Goal: Transaction & Acquisition: Purchase product/service

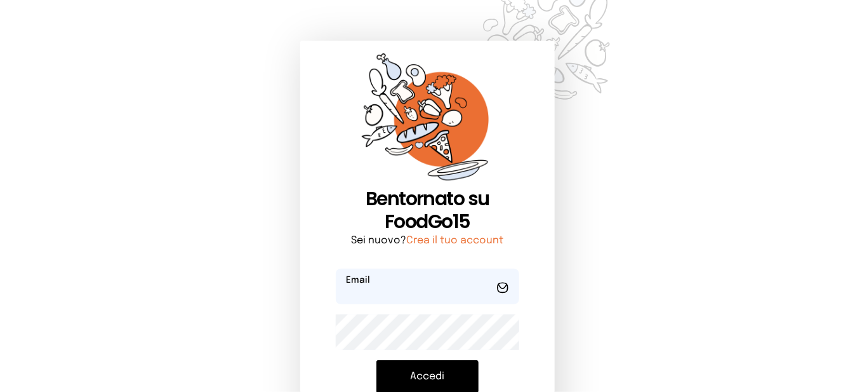
type input "**********"
click at [423, 381] on button "Accedi" at bounding box center [428, 376] width 102 height 33
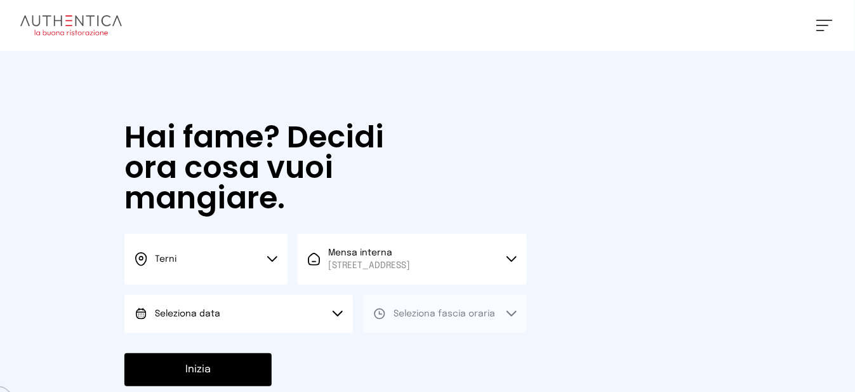
click at [332, 326] on button "Seleziona data" at bounding box center [238, 314] width 229 height 38
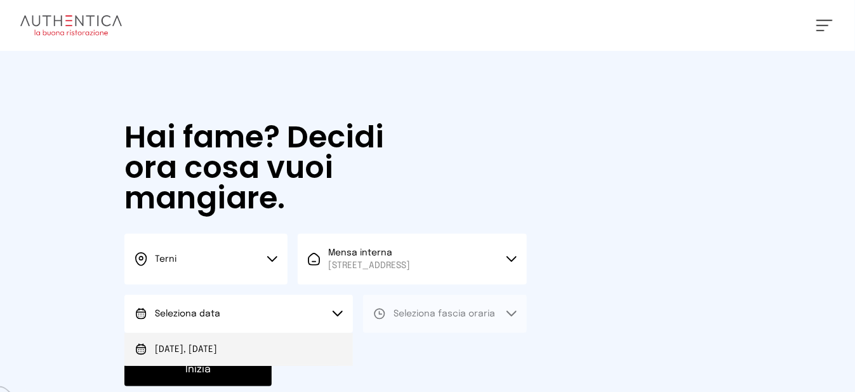
click at [274, 352] on li "[DATE], [DATE]" at bounding box center [238, 349] width 229 height 33
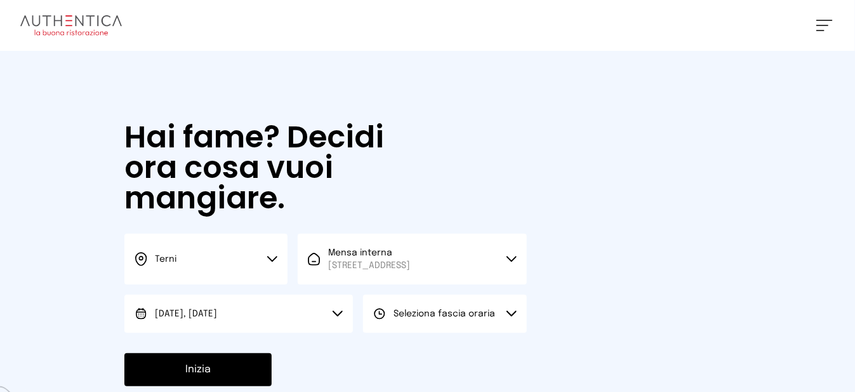
click at [396, 318] on span "Seleziona fascia oraria" at bounding box center [445, 313] width 102 height 9
click at [396, 353] on li "Pranzo" at bounding box center [444, 349] width 163 height 33
click at [258, 377] on button "Inizia" at bounding box center [197, 369] width 147 height 33
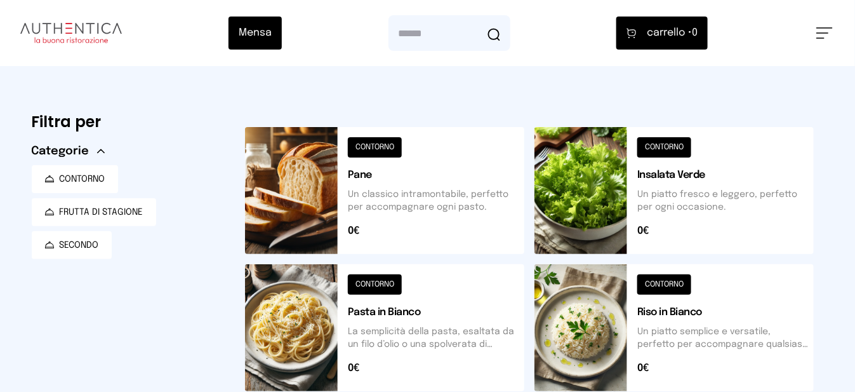
click at [311, 191] on button at bounding box center [384, 190] width 279 height 127
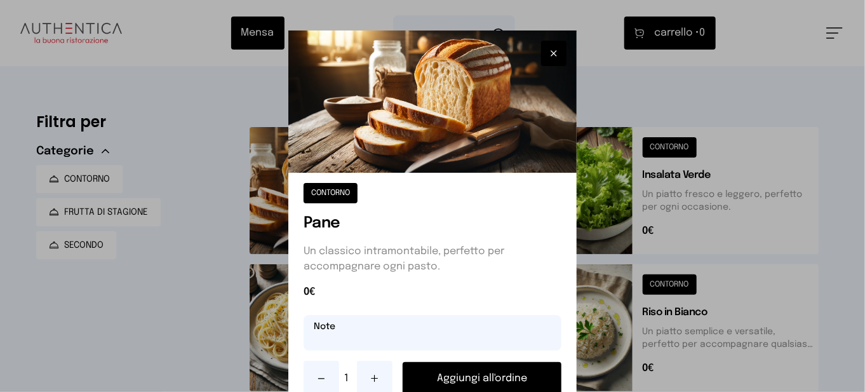
click at [359, 332] on input "text" at bounding box center [433, 333] width 258 height 36
type input "**********"
click at [474, 380] on button "Aggiungi all'ordine" at bounding box center [482, 378] width 159 height 33
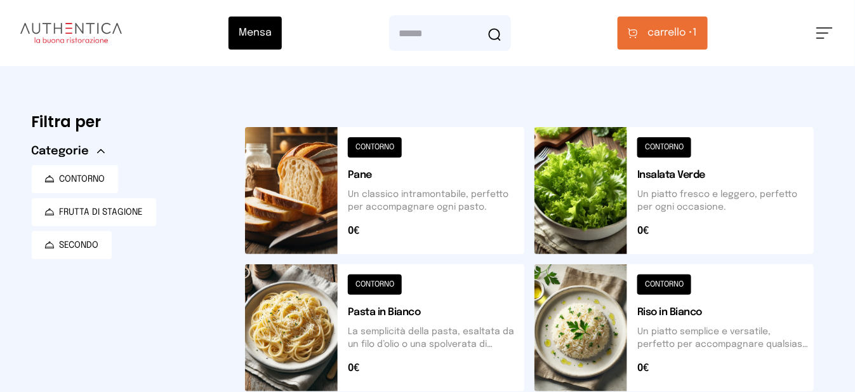
click at [620, 189] on button at bounding box center [674, 190] width 279 height 127
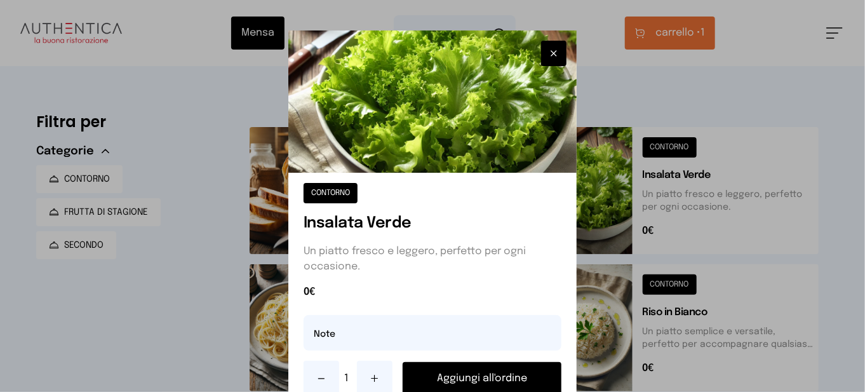
click at [497, 380] on button "Aggiungi all'ordine" at bounding box center [482, 378] width 159 height 33
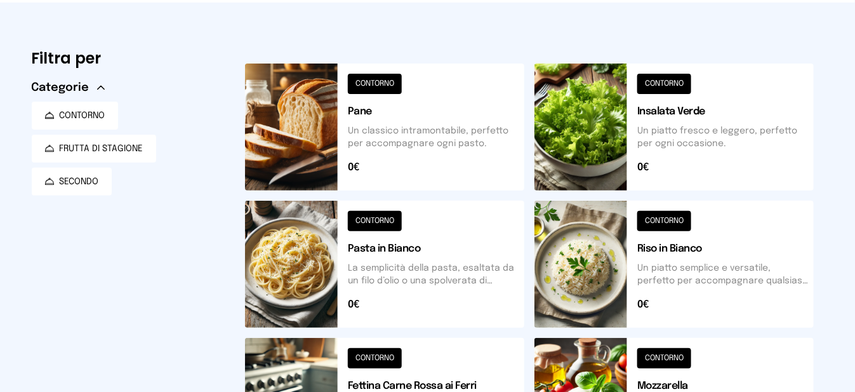
scroll to position [254, 0]
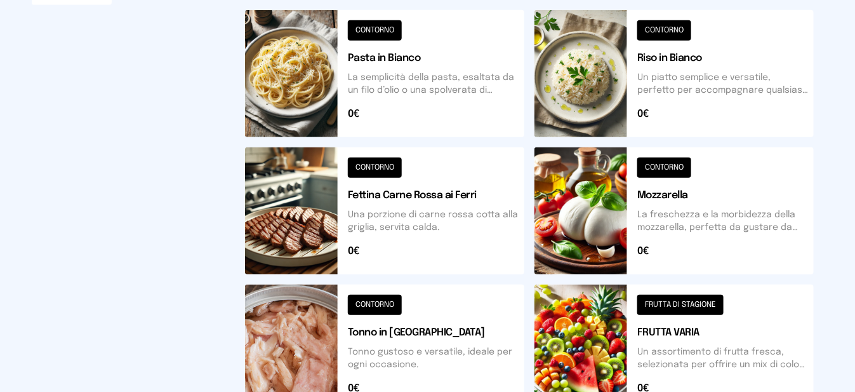
click at [548, 330] on button at bounding box center [674, 348] width 279 height 127
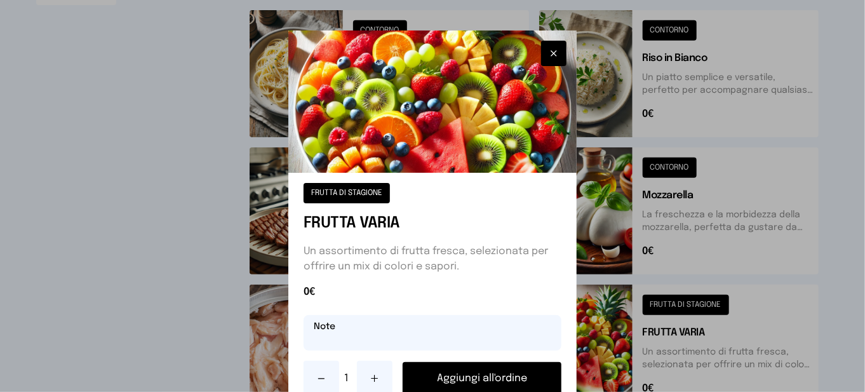
click at [503, 336] on input "text" at bounding box center [433, 333] width 258 height 36
type input "********"
click at [468, 376] on button "Aggiungi all'ordine" at bounding box center [482, 378] width 159 height 33
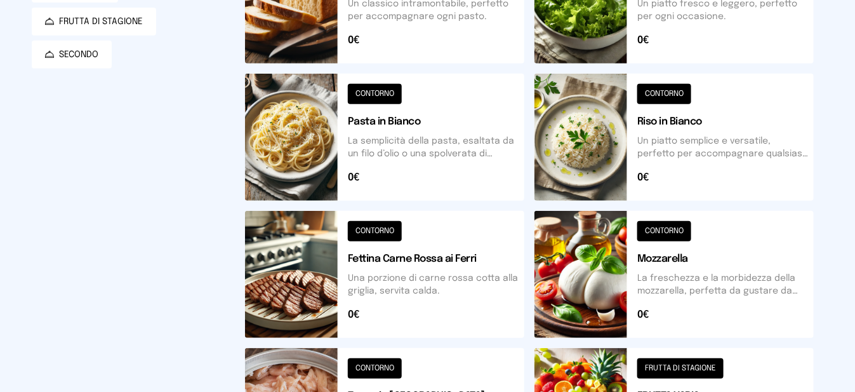
scroll to position [0, 0]
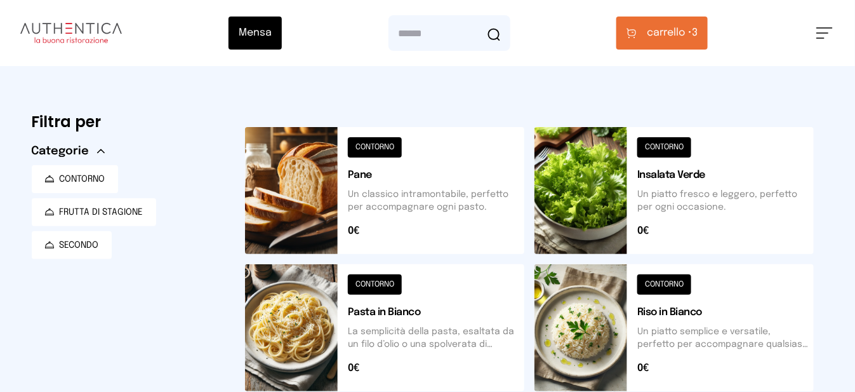
click at [699, 41] on button "carrello • 3" at bounding box center [662, 33] width 91 height 33
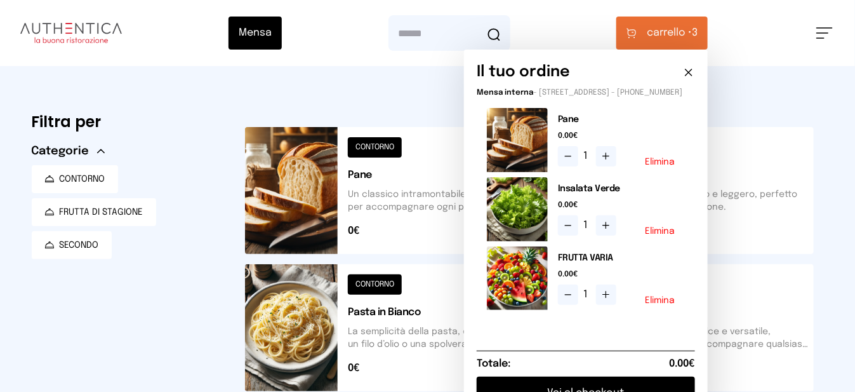
scroll to position [127, 0]
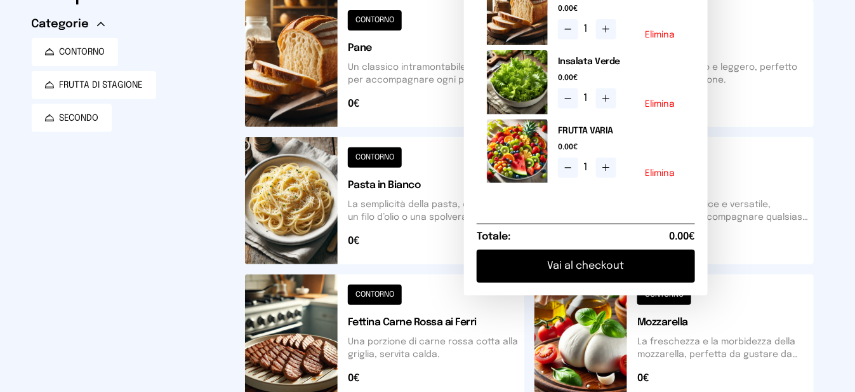
click at [591, 274] on button "Vai al checkout" at bounding box center [586, 266] width 218 height 33
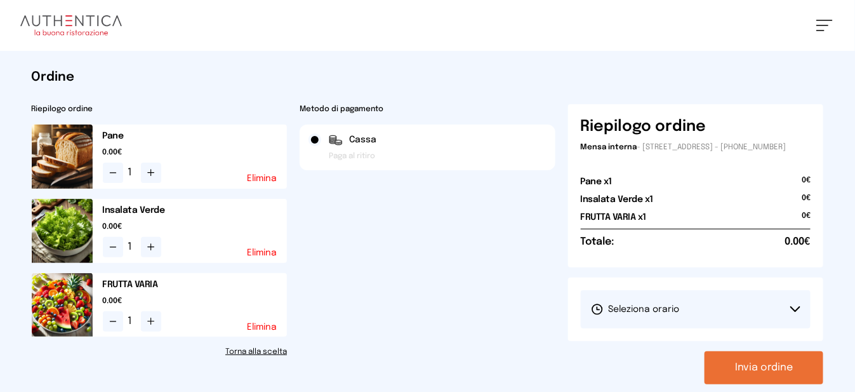
click at [618, 316] on span "Seleziona orario" at bounding box center [635, 309] width 89 height 13
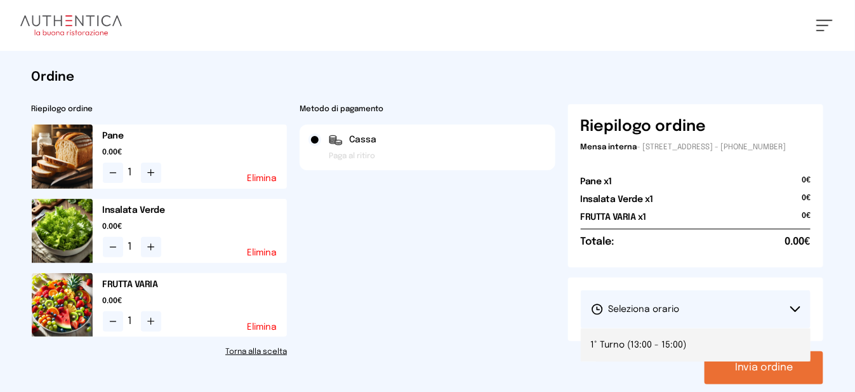
click at [625, 345] on li "1° Turno (13:00 - 15:00)" at bounding box center [696, 344] width 231 height 33
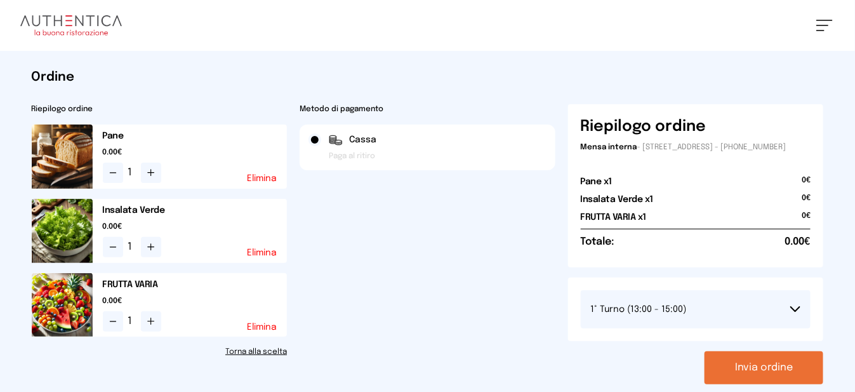
click at [735, 382] on button "Invia ordine" at bounding box center [764, 367] width 119 height 33
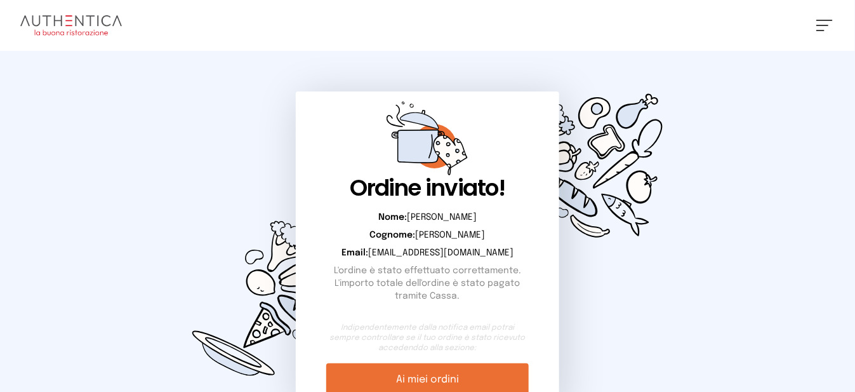
click at [820, 36] on div "[PERSON_NAME] Impostazioni Wallet Home I miei ordini Nuova ricerca Elenco aller…" at bounding box center [427, 25] width 855 height 51
drag, startPoint x: 822, startPoint y: 24, endPoint x: 822, endPoint y: 32, distance: 8.3
click at [822, 23] on button at bounding box center [825, 25] width 17 height 11
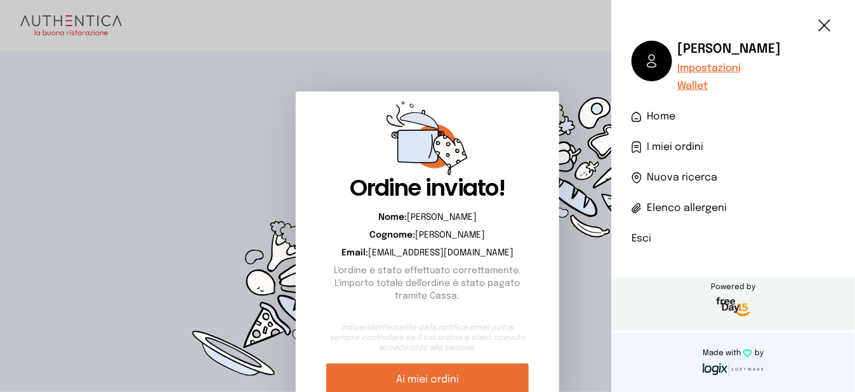
click at [641, 232] on li "Esci" at bounding box center [733, 238] width 203 height 15
